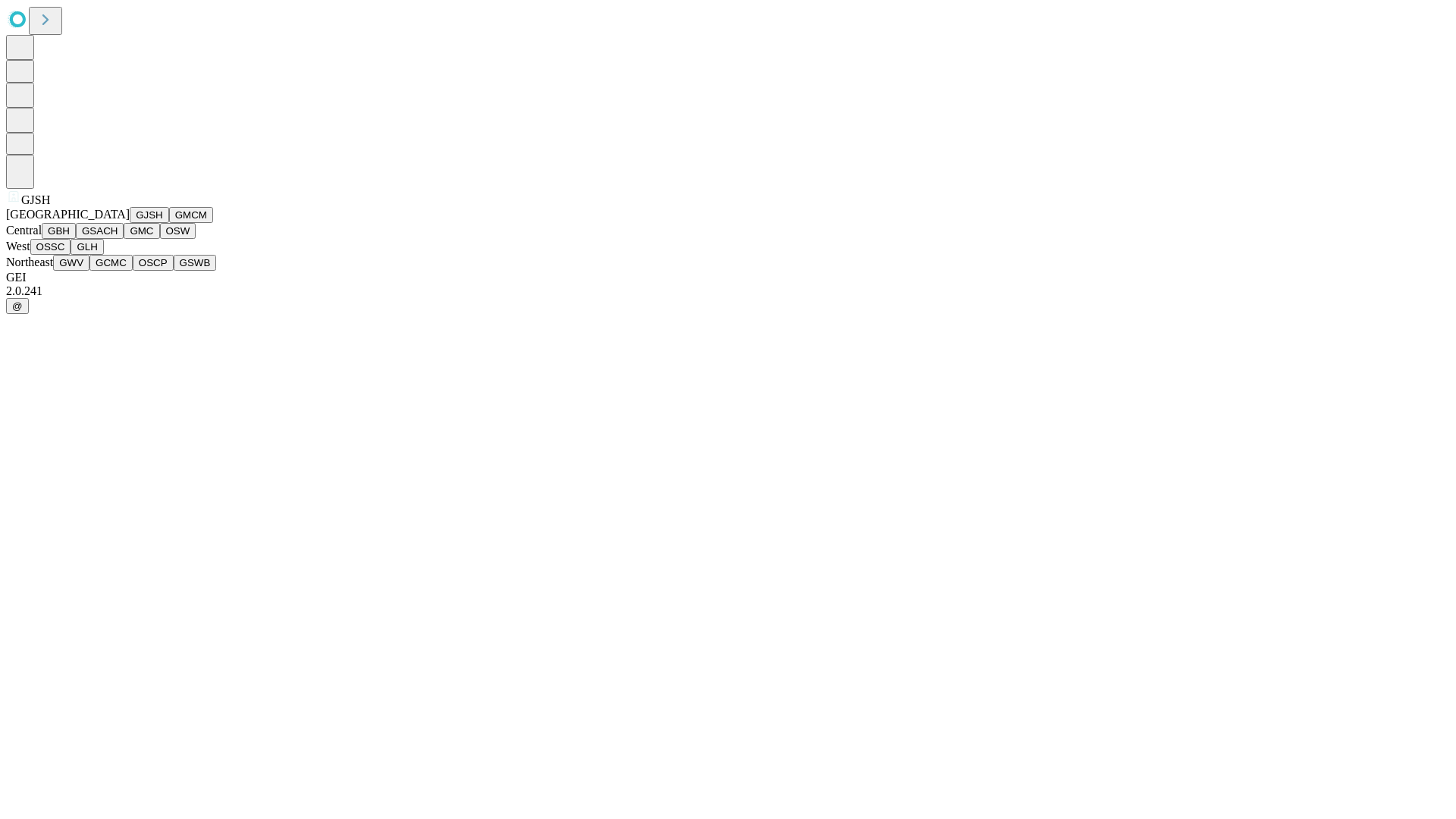
click at [129, 223] on button "GJSH" at bounding box center [149, 215] width 39 height 16
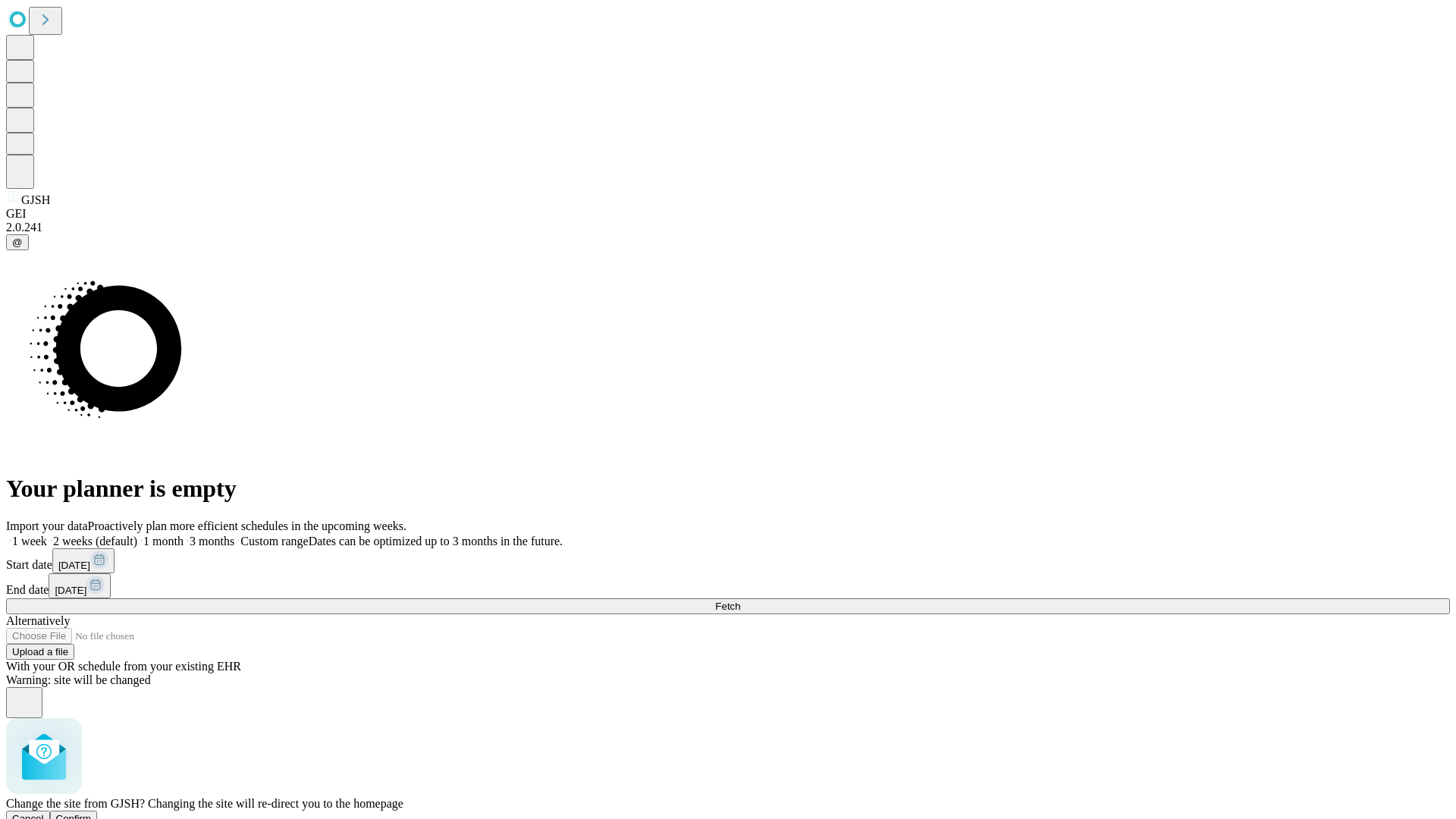
click at [92, 813] on span "Confirm" at bounding box center [73, 819] width 36 height 11
click at [183, 535] on label "1 month" at bounding box center [160, 541] width 46 height 13
click at [740, 601] on span "Fetch" at bounding box center [727, 606] width 25 height 11
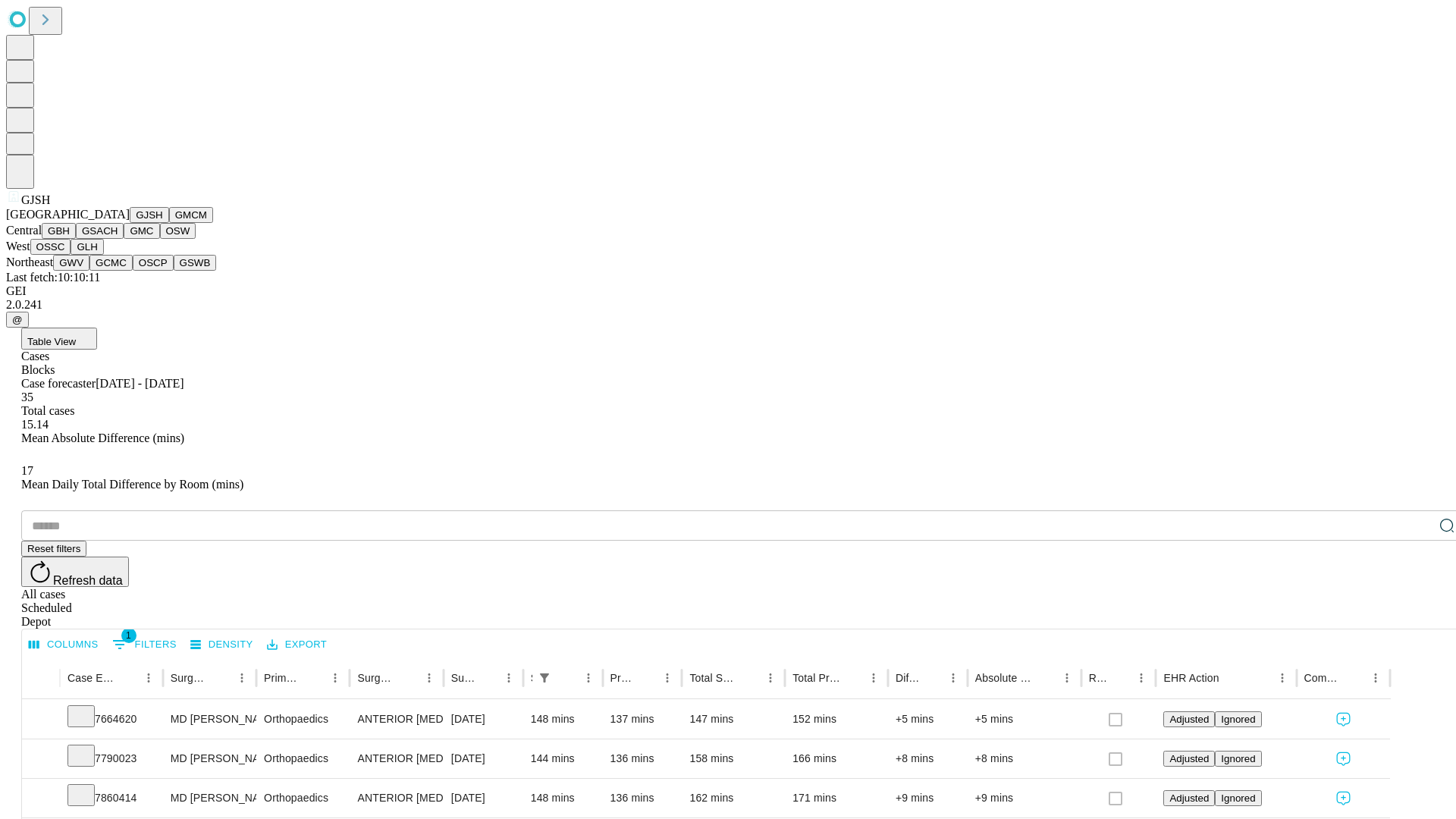
click at [169, 223] on button "GMCM" at bounding box center [191, 215] width 44 height 16
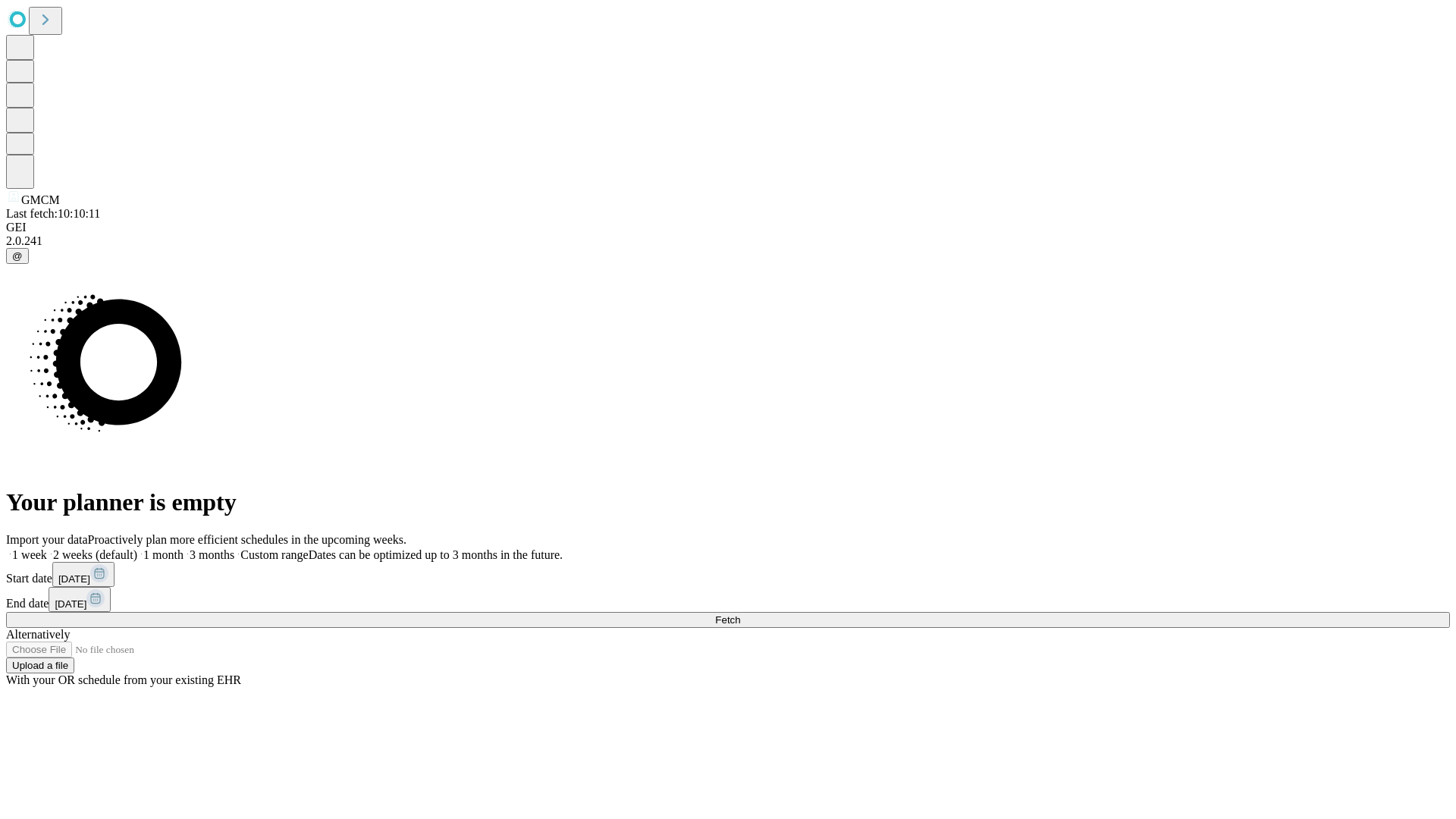
click at [183, 548] on label "1 month" at bounding box center [160, 555] width 46 height 13
click at [740, 614] on span "Fetch" at bounding box center [727, 620] width 25 height 11
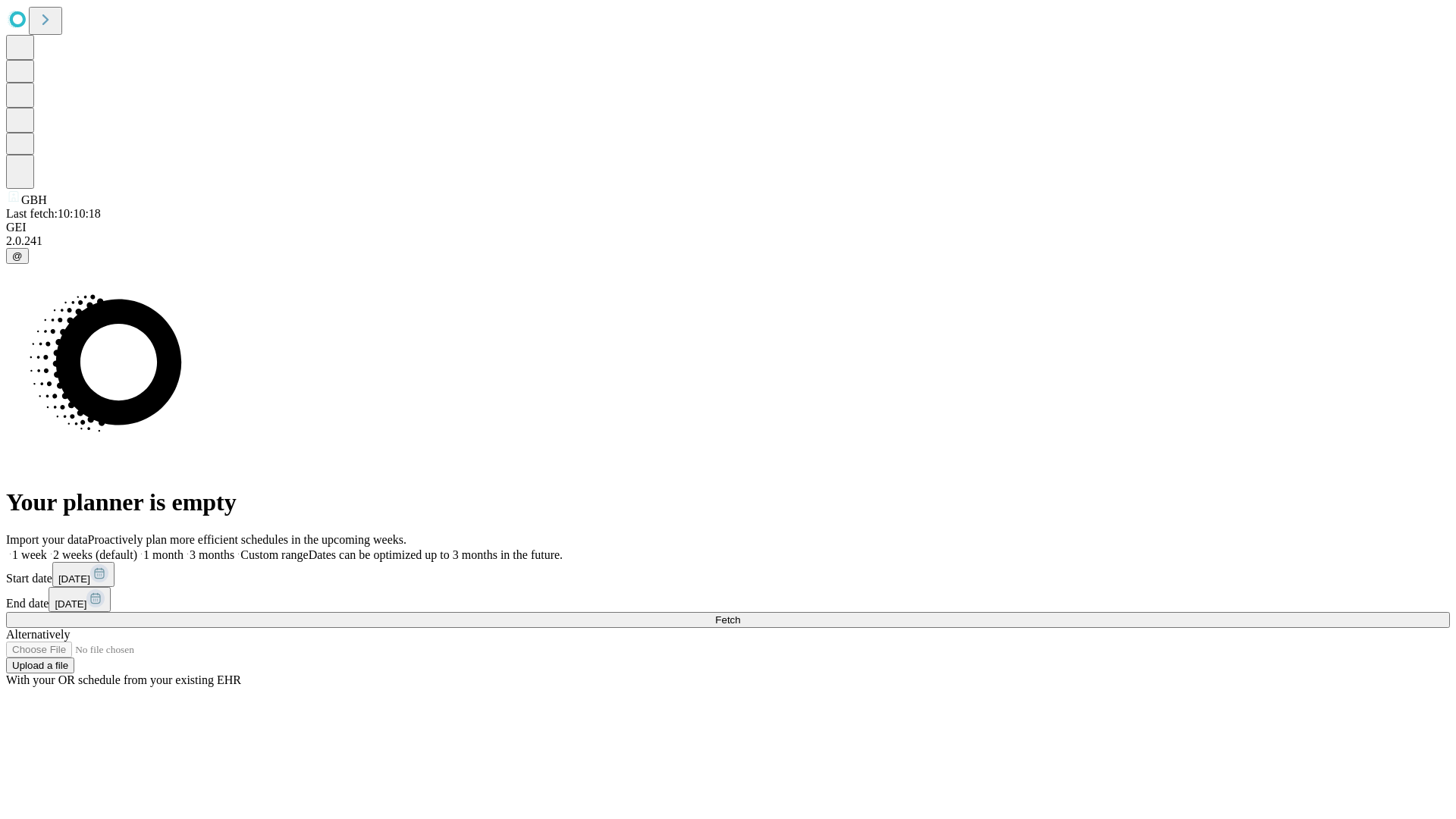
click at [183, 548] on label "1 month" at bounding box center [160, 555] width 46 height 13
click at [740, 614] on span "Fetch" at bounding box center [727, 620] width 25 height 11
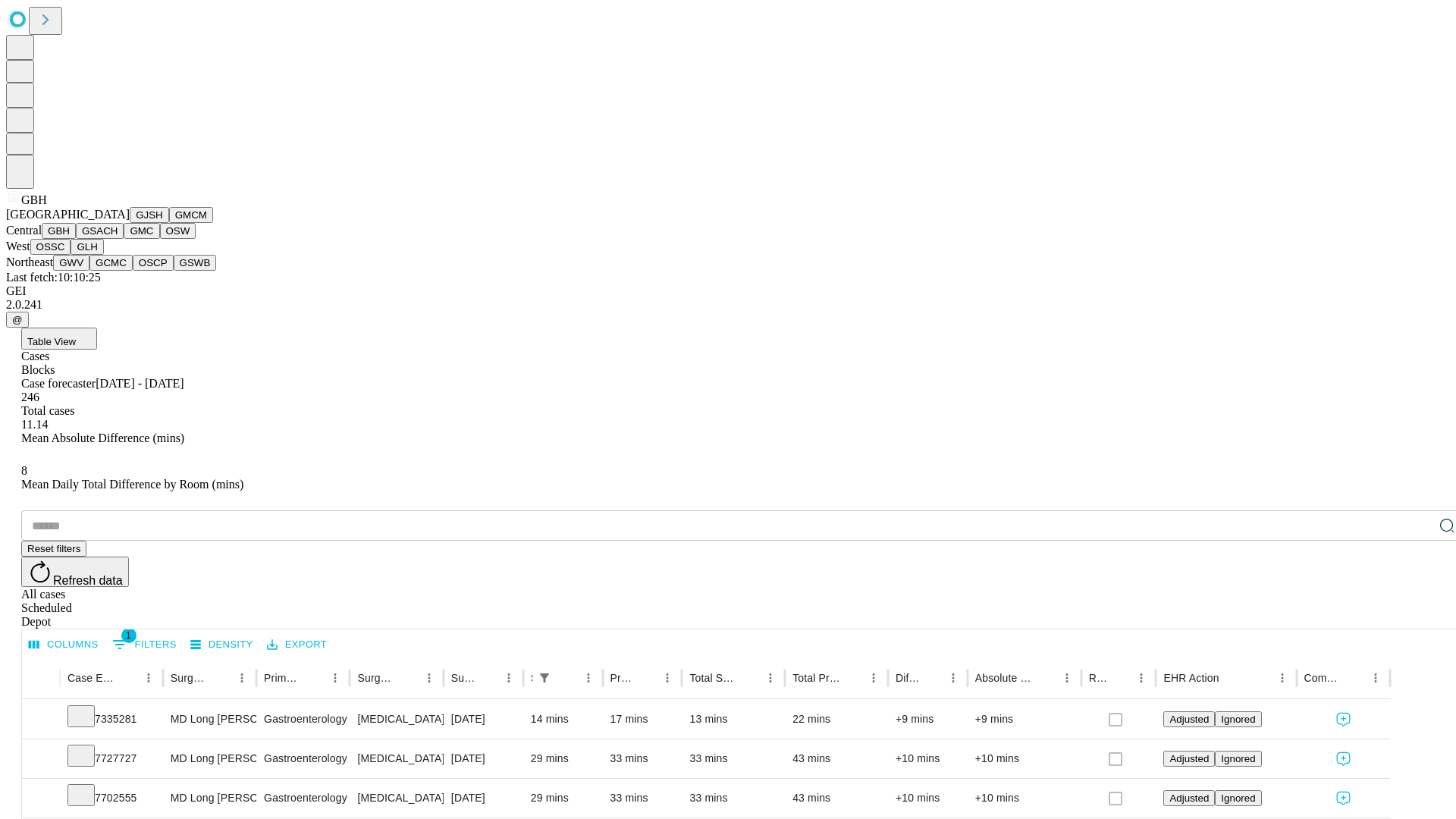
click at [117, 239] on button "GSACH" at bounding box center [100, 230] width 48 height 16
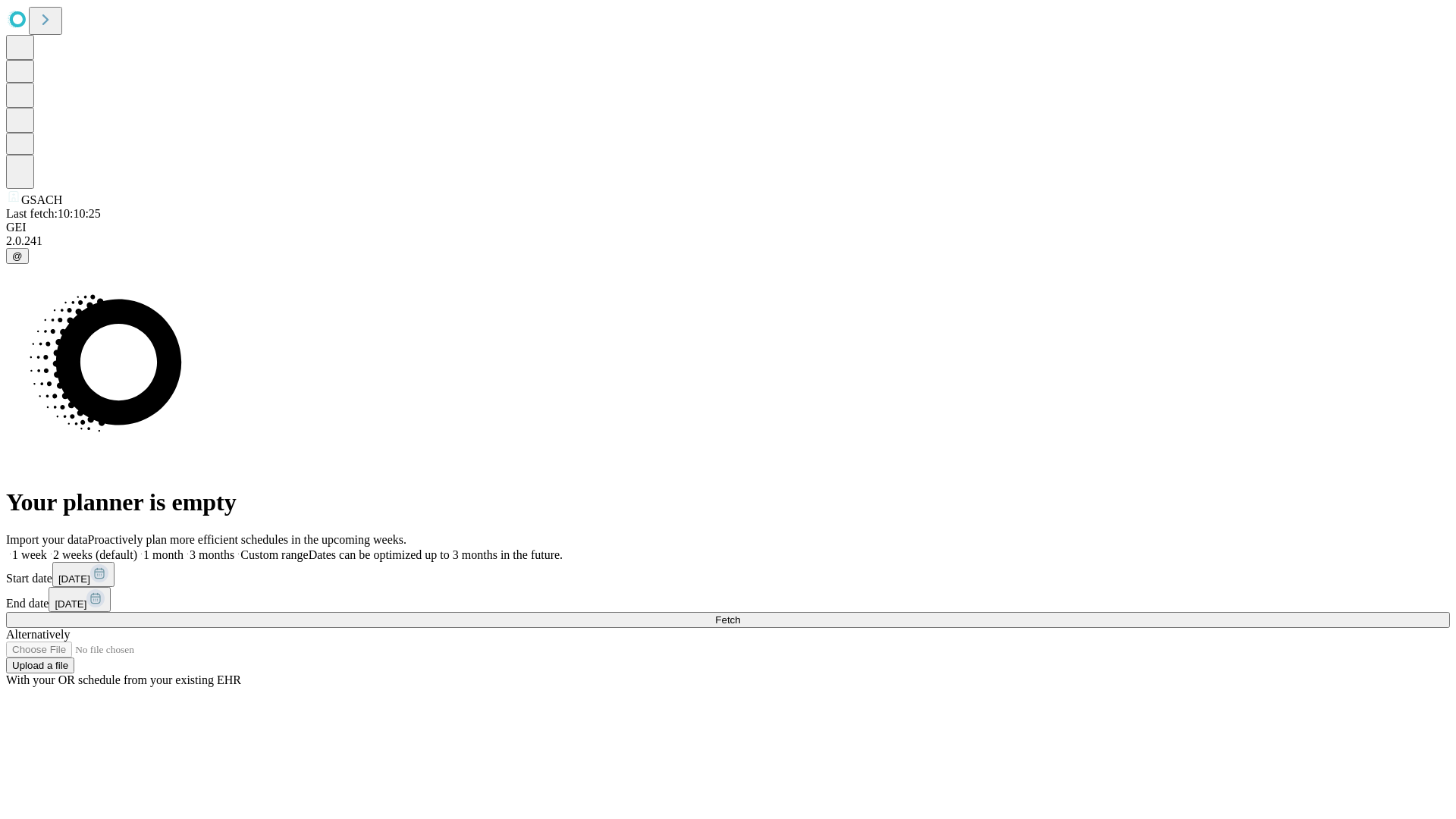
click at [183, 548] on label "1 month" at bounding box center [160, 555] width 46 height 13
click at [740, 614] on span "Fetch" at bounding box center [727, 620] width 25 height 11
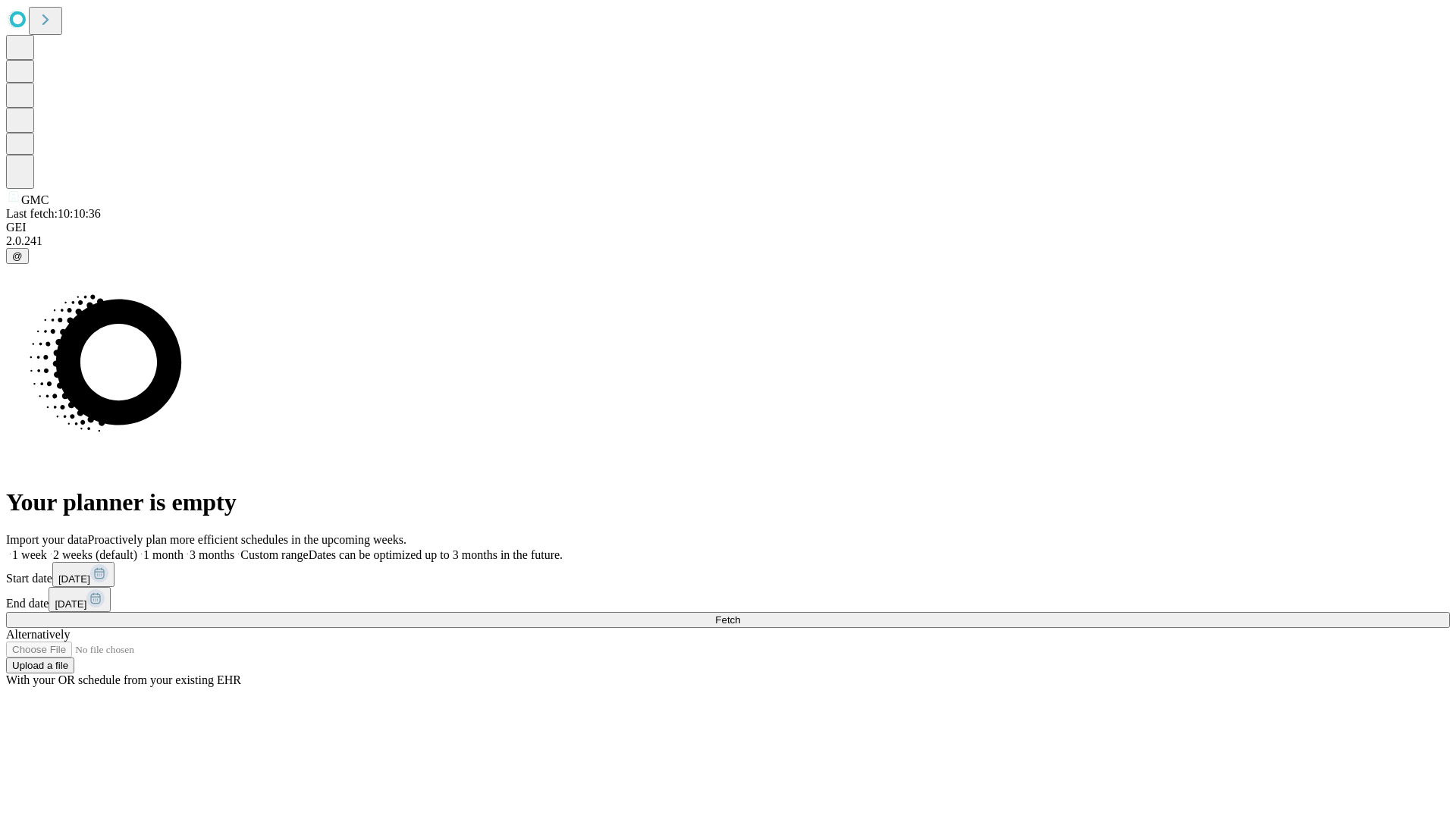
click at [740, 614] on span "Fetch" at bounding box center [727, 620] width 25 height 11
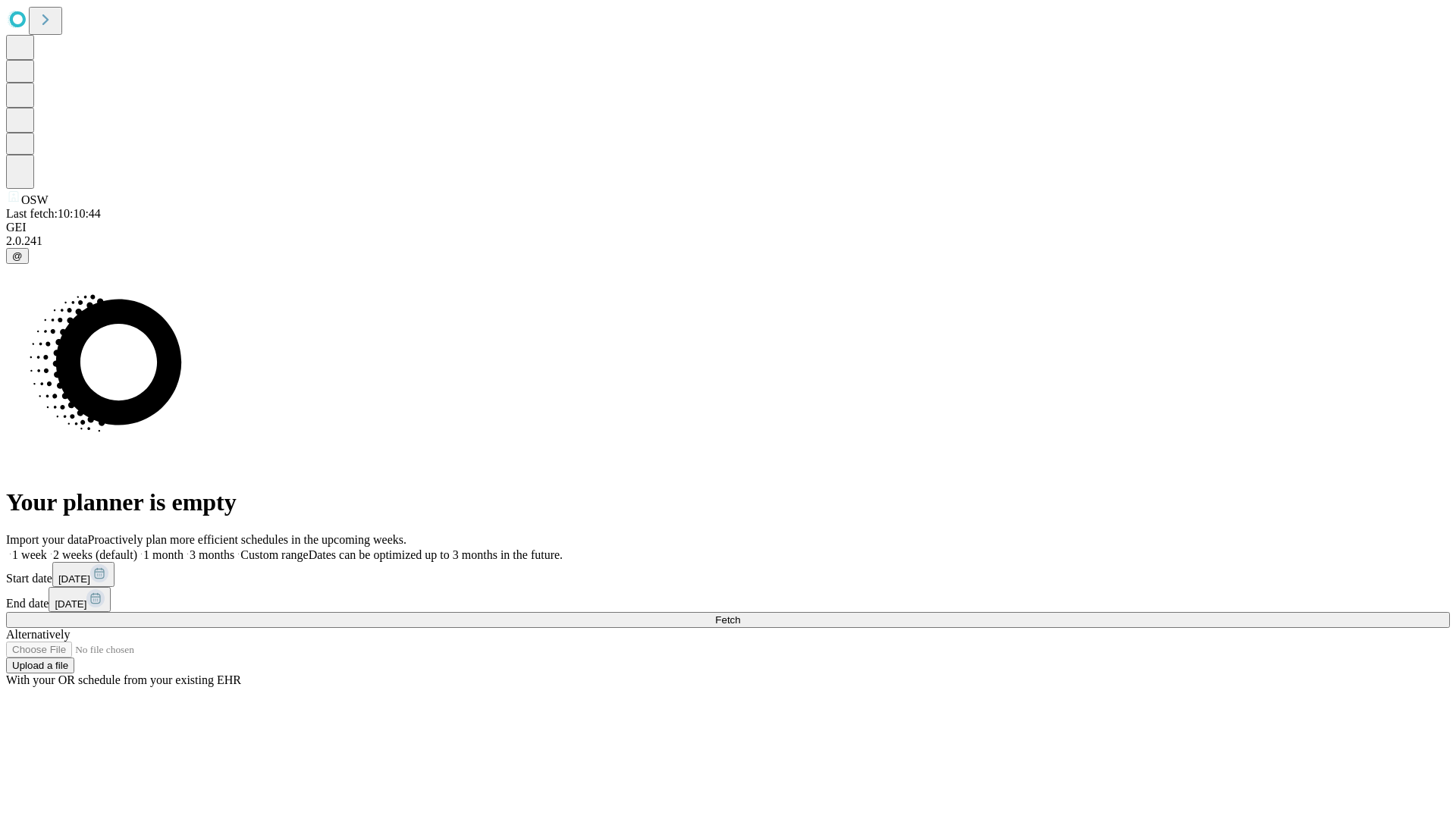
click at [740, 614] on span "Fetch" at bounding box center [727, 620] width 25 height 11
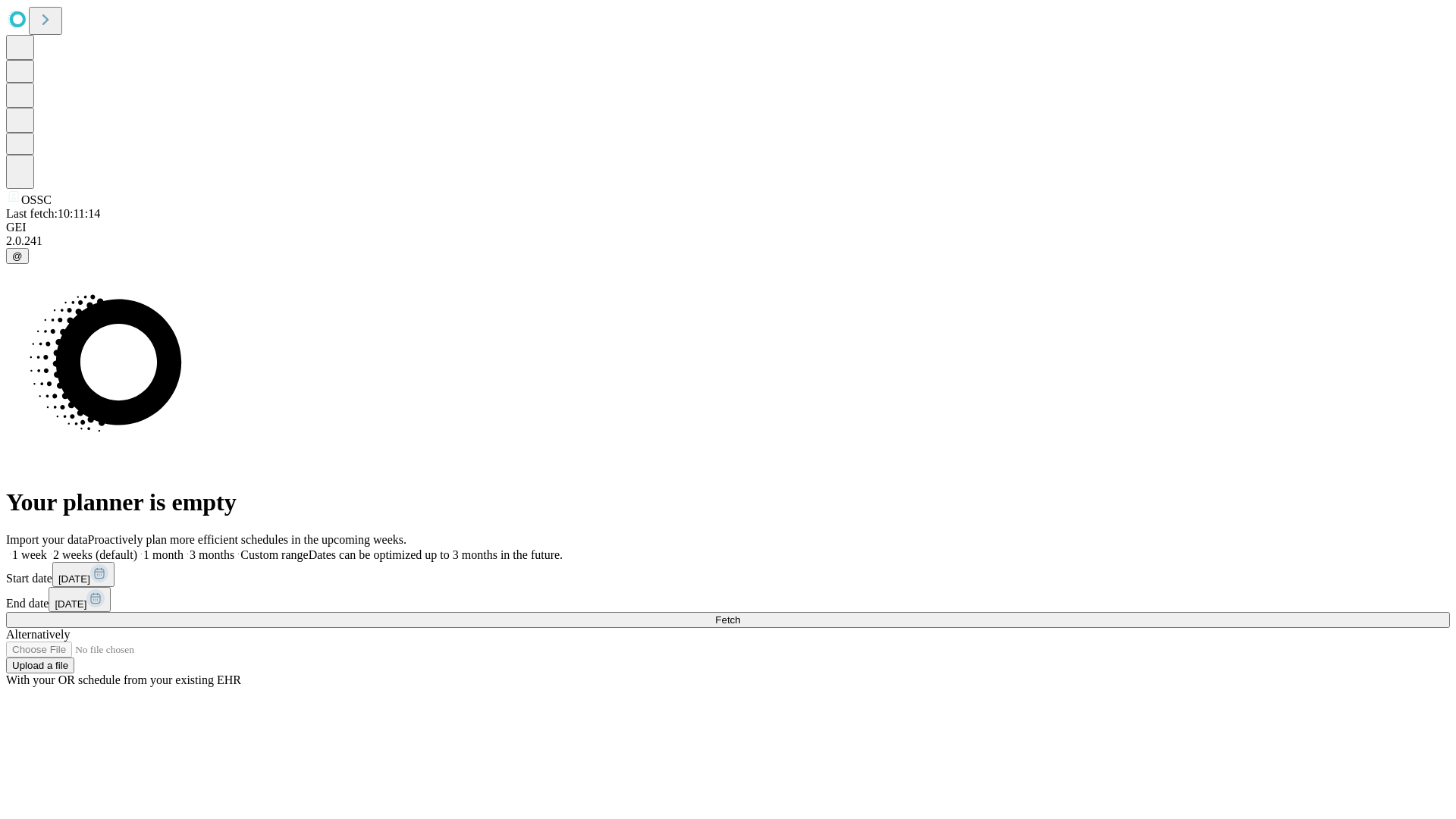
click at [740, 614] on span "Fetch" at bounding box center [727, 620] width 25 height 11
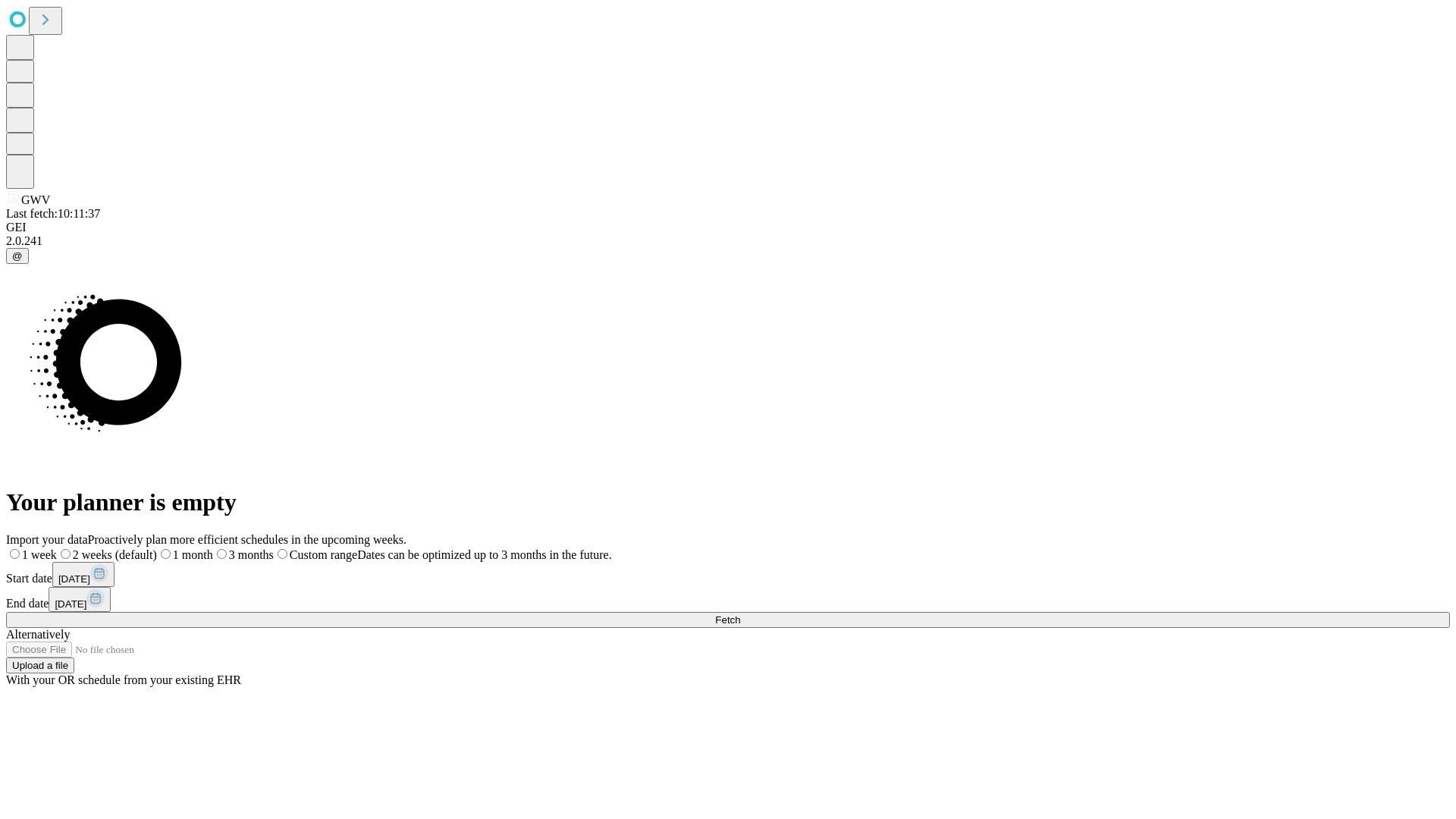
click at [213, 548] on label "1 month" at bounding box center [184, 555] width 56 height 13
click at [740, 614] on span "Fetch" at bounding box center [727, 620] width 25 height 11
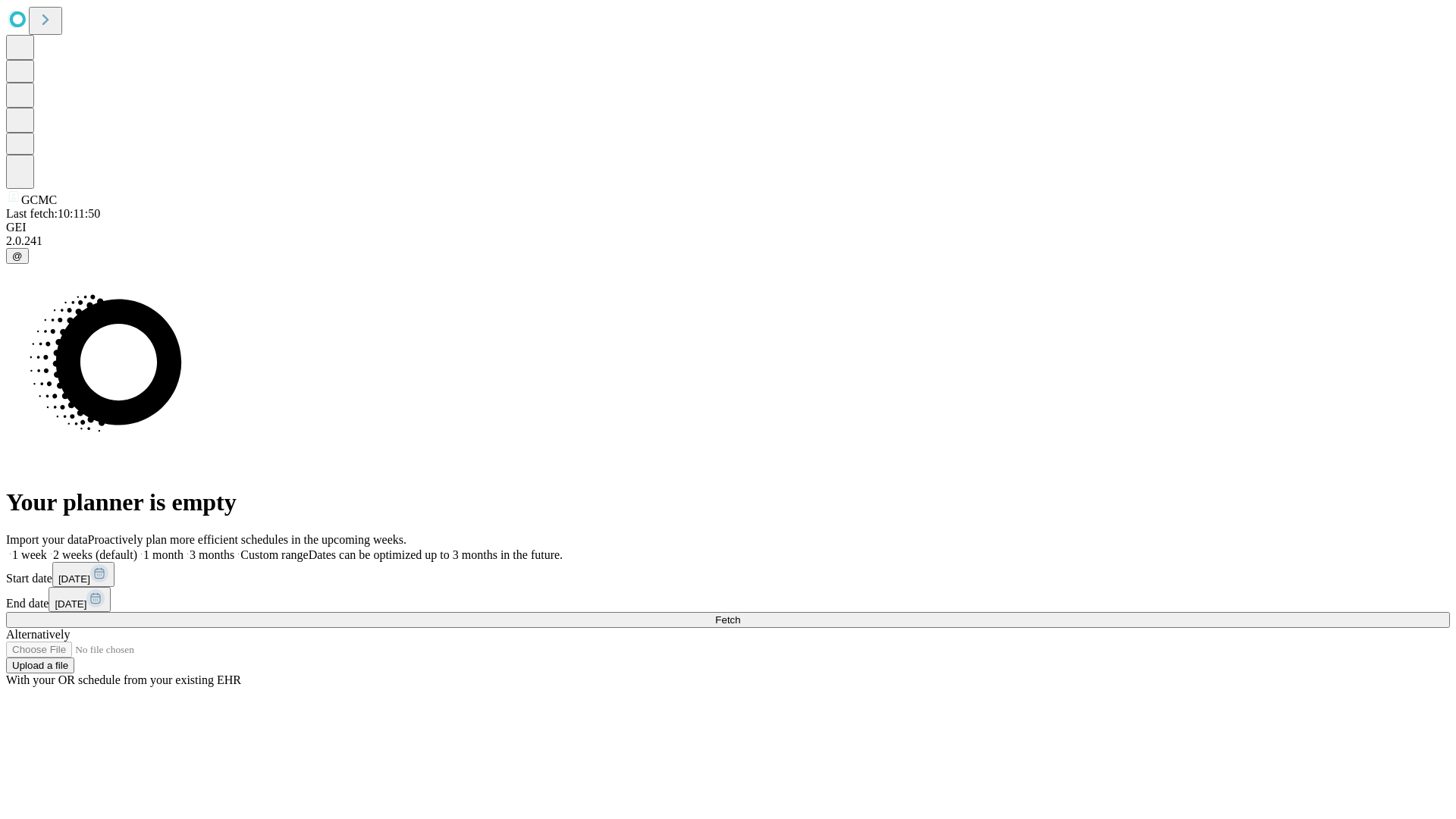
click at [183, 548] on label "1 month" at bounding box center [160, 555] width 46 height 13
click at [740, 614] on span "Fetch" at bounding box center [727, 620] width 25 height 11
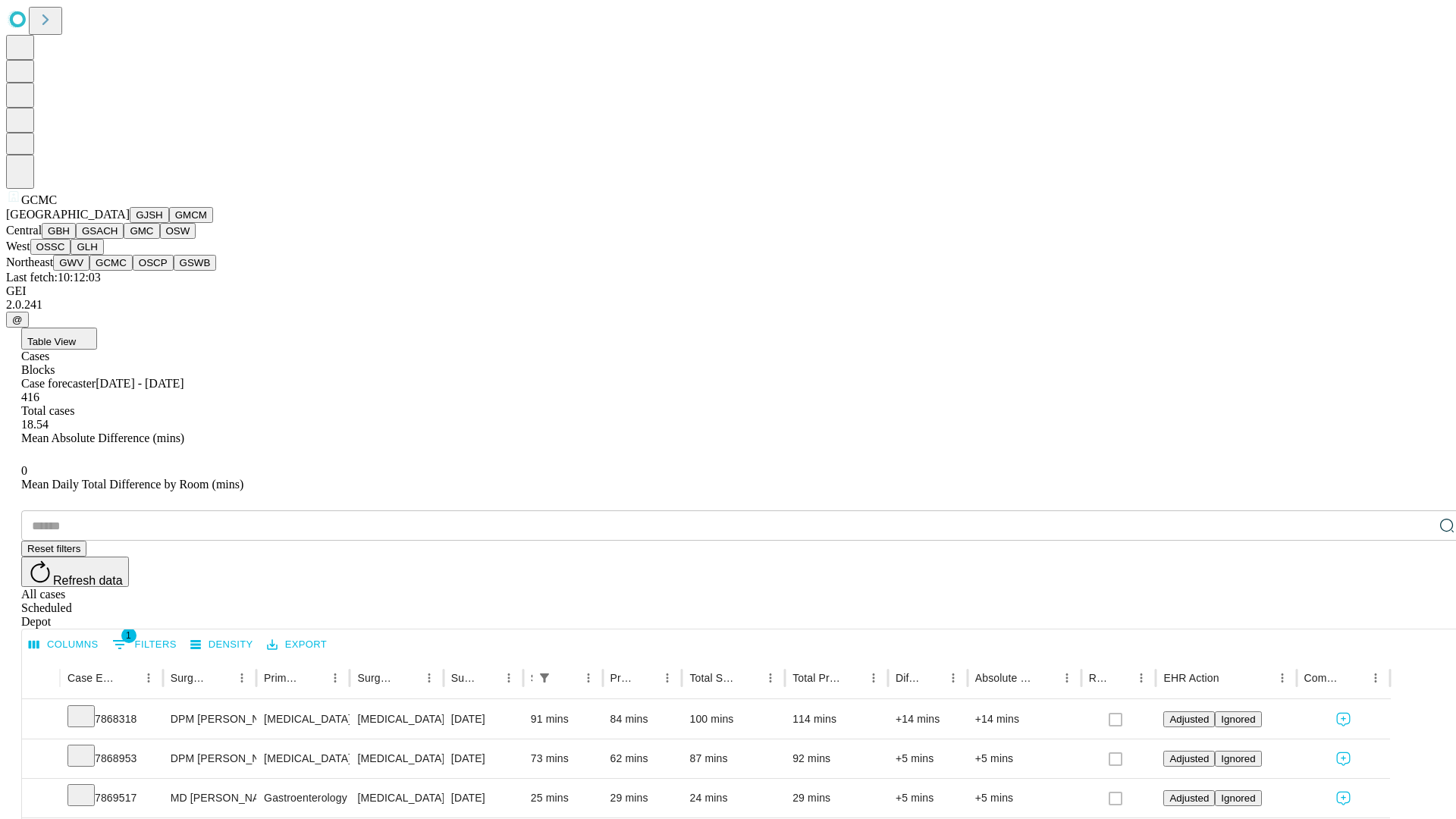
click at [133, 271] on button "OSCP" at bounding box center [153, 262] width 41 height 16
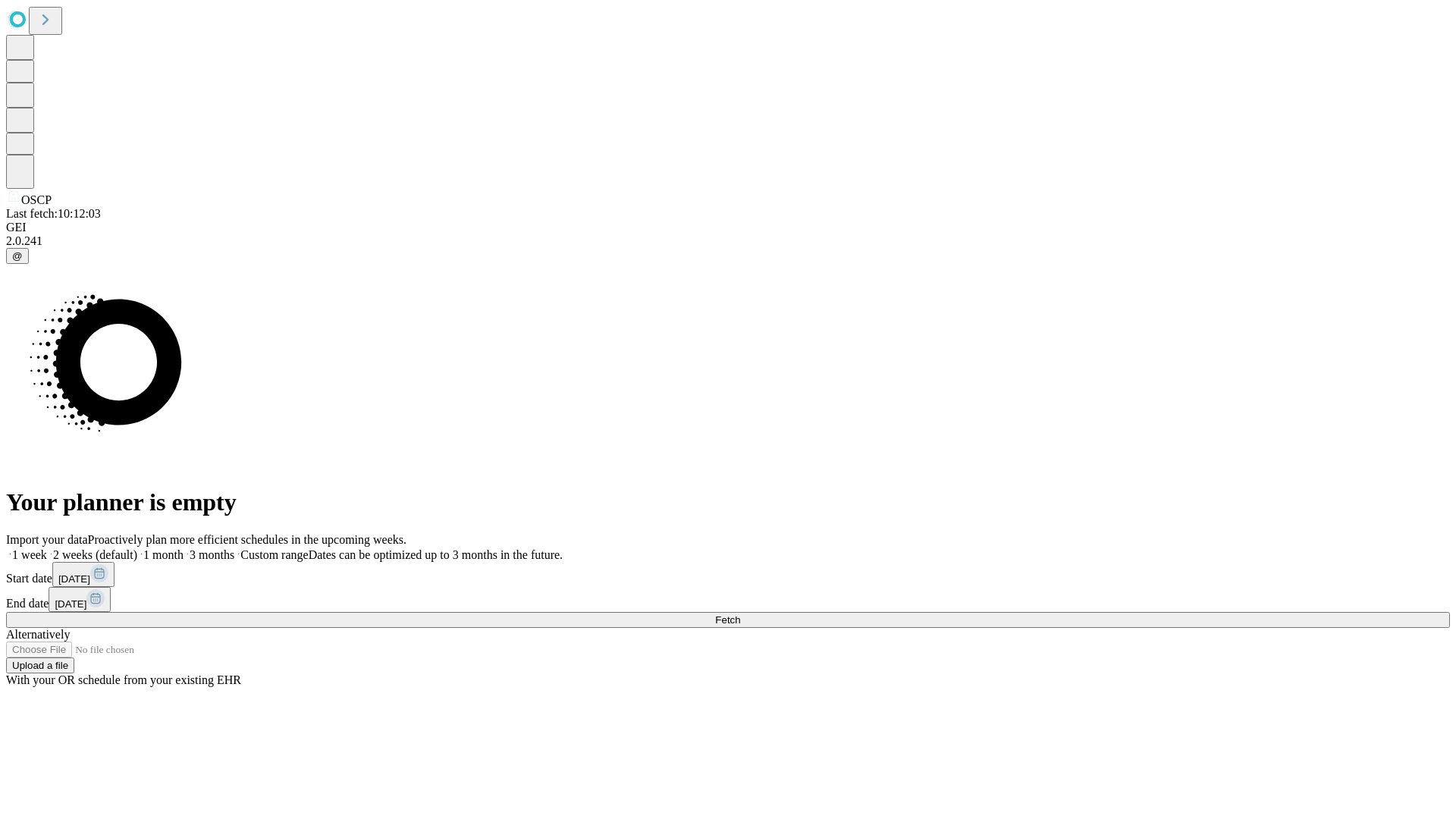
click at [183, 548] on label "1 month" at bounding box center [160, 555] width 46 height 13
click at [740, 614] on span "Fetch" at bounding box center [727, 620] width 25 height 11
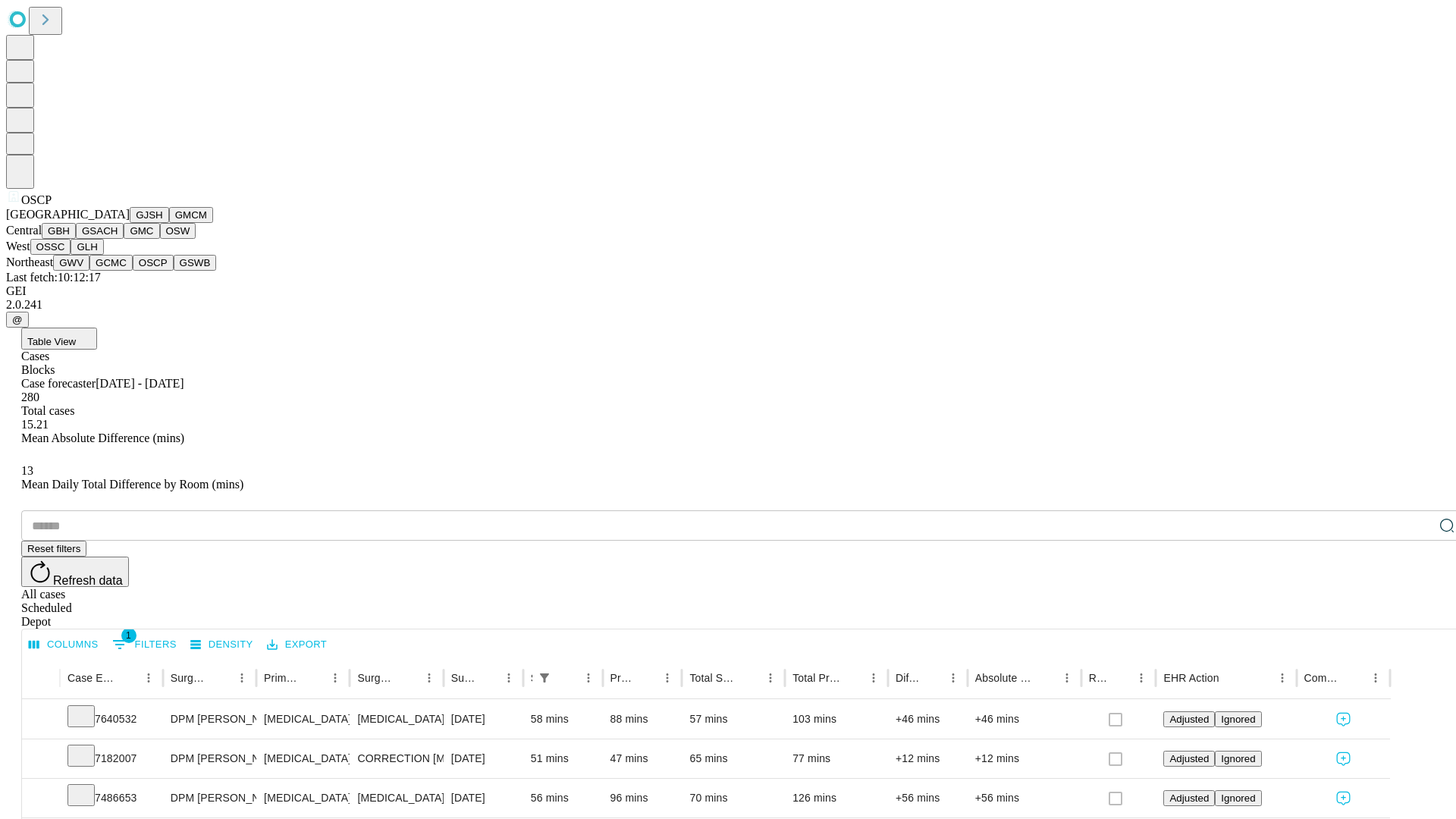
click at [173, 271] on button "GSWB" at bounding box center [194, 262] width 43 height 16
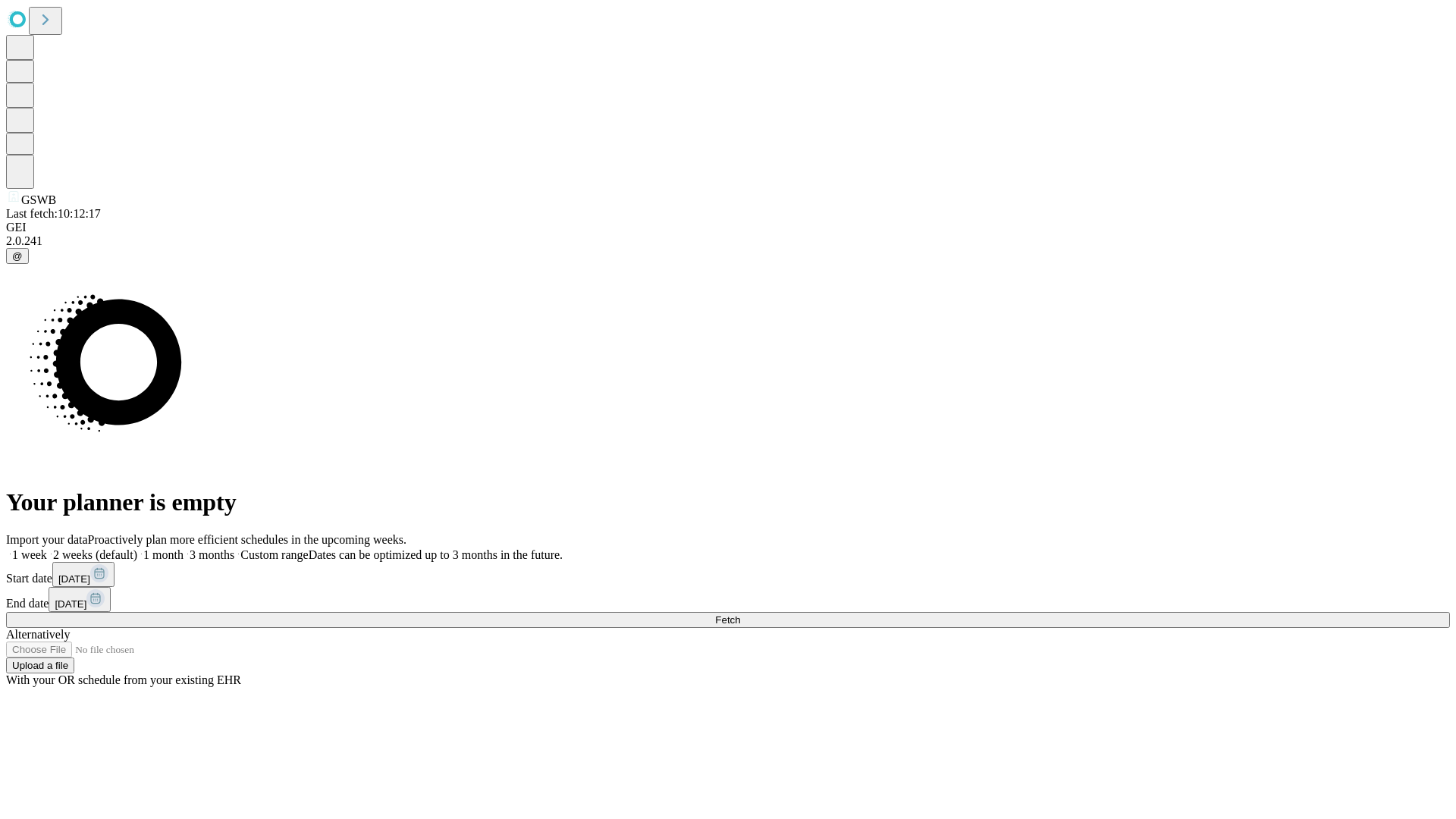
click at [183, 548] on label "1 month" at bounding box center [160, 555] width 46 height 13
click at [740, 614] on span "Fetch" at bounding box center [727, 620] width 25 height 11
